Goal: Check status

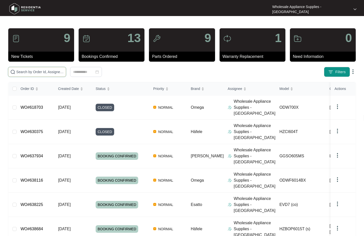
click at [41, 74] on input "text" at bounding box center [40, 72] width 48 height 6
paste input "633823"
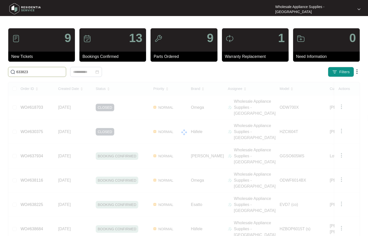
type input "633823"
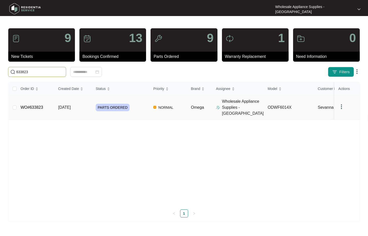
click at [63, 105] on span "[DATE]" at bounding box center [64, 107] width 13 height 4
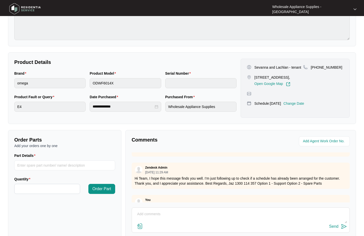
scroll to position [75, 0]
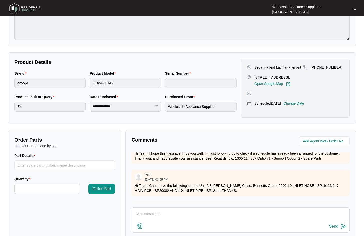
click at [214, 210] on textarea at bounding box center [240, 216] width 213 height 13
type textarea "h"
click at [240, 210] on textarea "Hi team, Can I get the following sent to 5/8 [PERSON_NAME] Close [PERSON_NAME] …" at bounding box center [240, 216] width 213 height 13
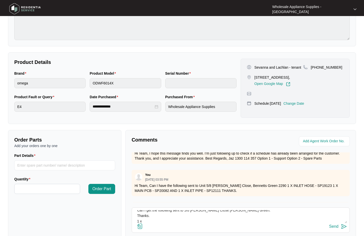
paste textarea "SP20080."
type textarea "Hi team, Can I get the following sent to 5/8 [PERSON_NAME] Close [PERSON_NAME] …"
click at [342, 223] on img at bounding box center [344, 226] width 6 height 6
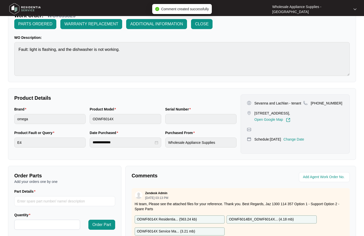
scroll to position [0, 0]
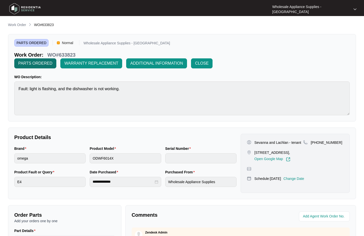
click at [52, 60] on span "PARTS ORDERED" at bounding box center [35, 63] width 34 height 6
click at [25, 25] on p "Work Order" at bounding box center [17, 24] width 18 height 5
